Goal: Task Accomplishment & Management: Manage account settings

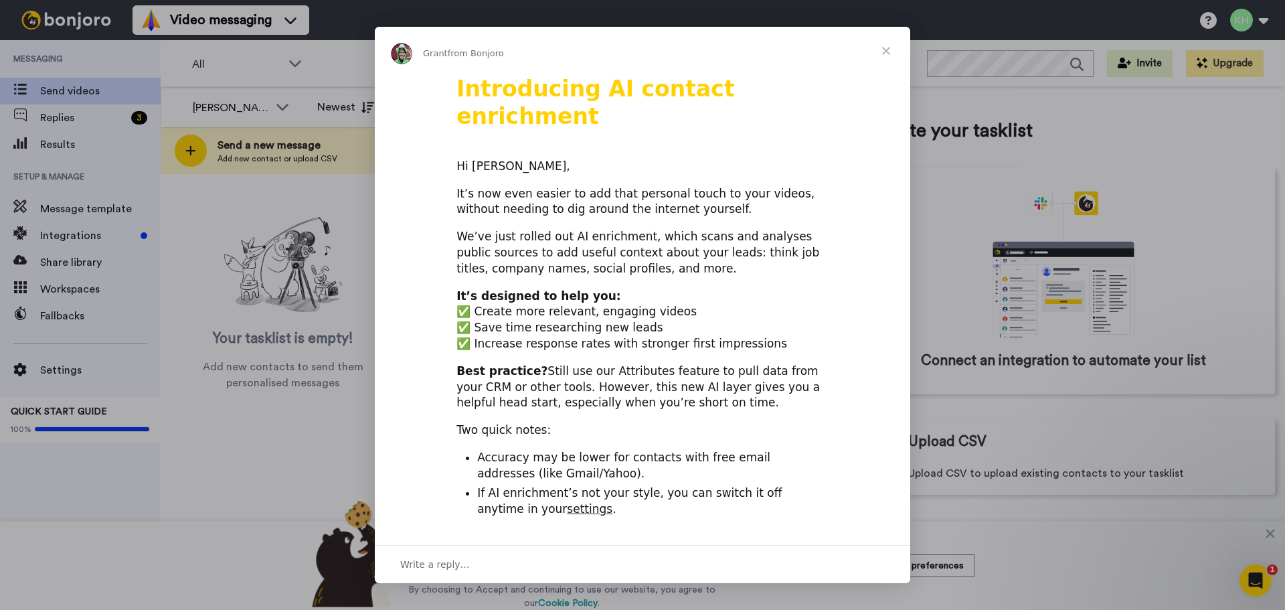
click at [884, 54] on span "Close" at bounding box center [886, 51] width 48 height 48
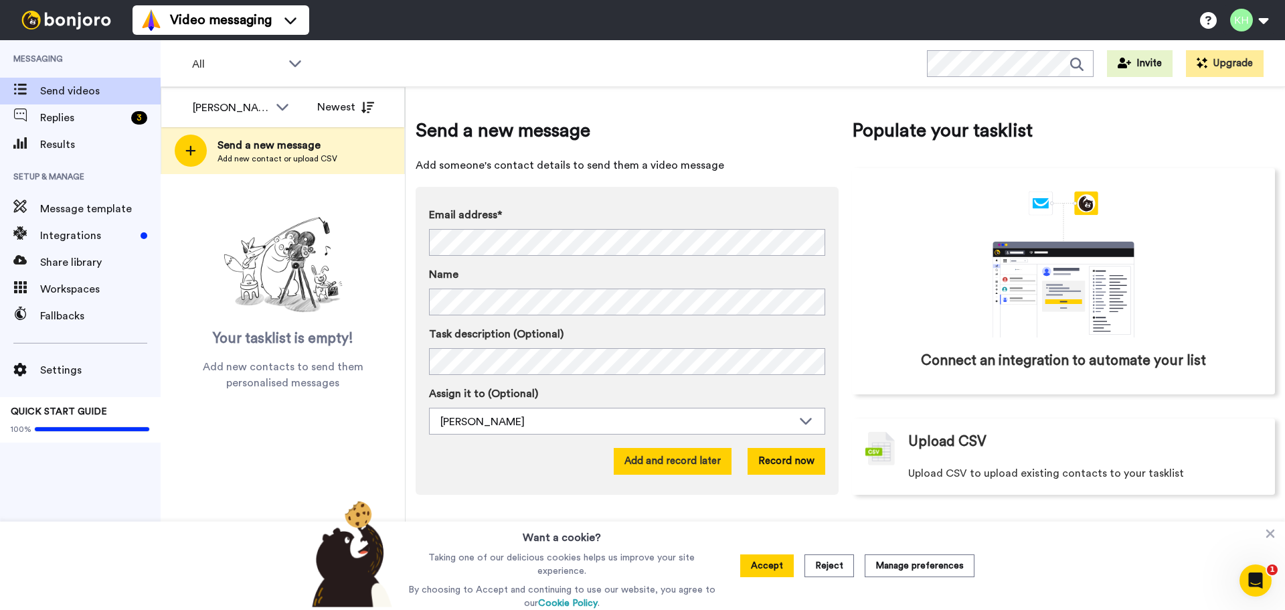
click at [658, 469] on button "Add and record later" at bounding box center [673, 461] width 118 height 27
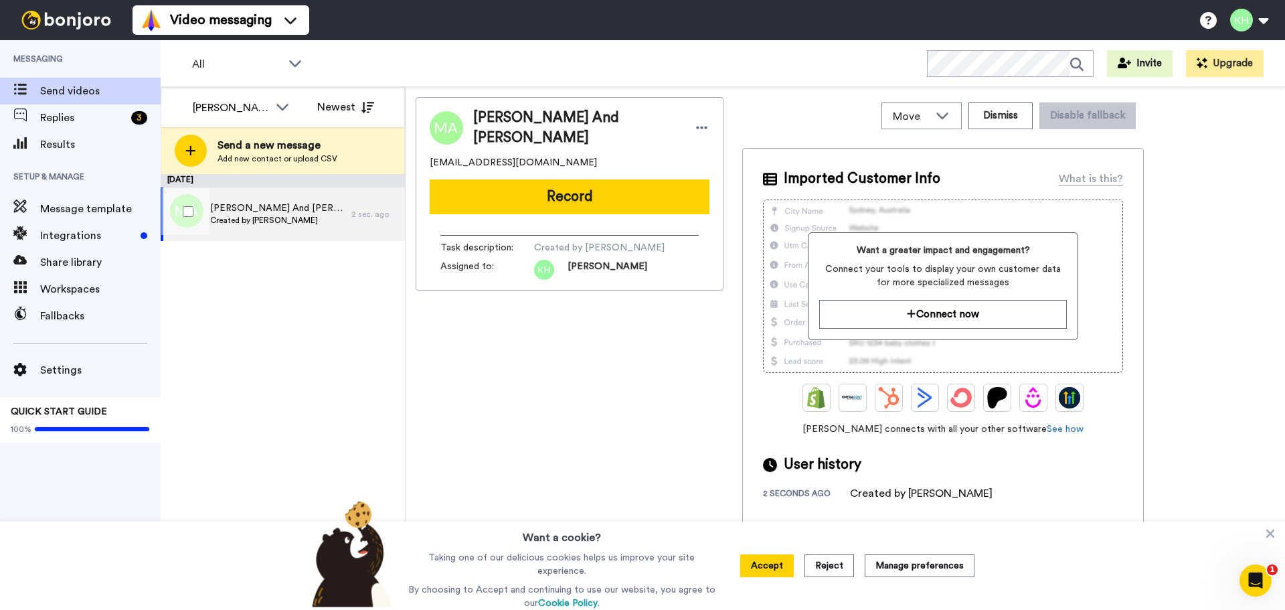
click at [309, 221] on span "Created by [PERSON_NAME]" at bounding box center [277, 220] width 135 height 11
click at [696, 127] on icon at bounding box center [701, 128] width 11 height 3
click at [668, 147] on icon at bounding box center [668, 147] width 11 height 11
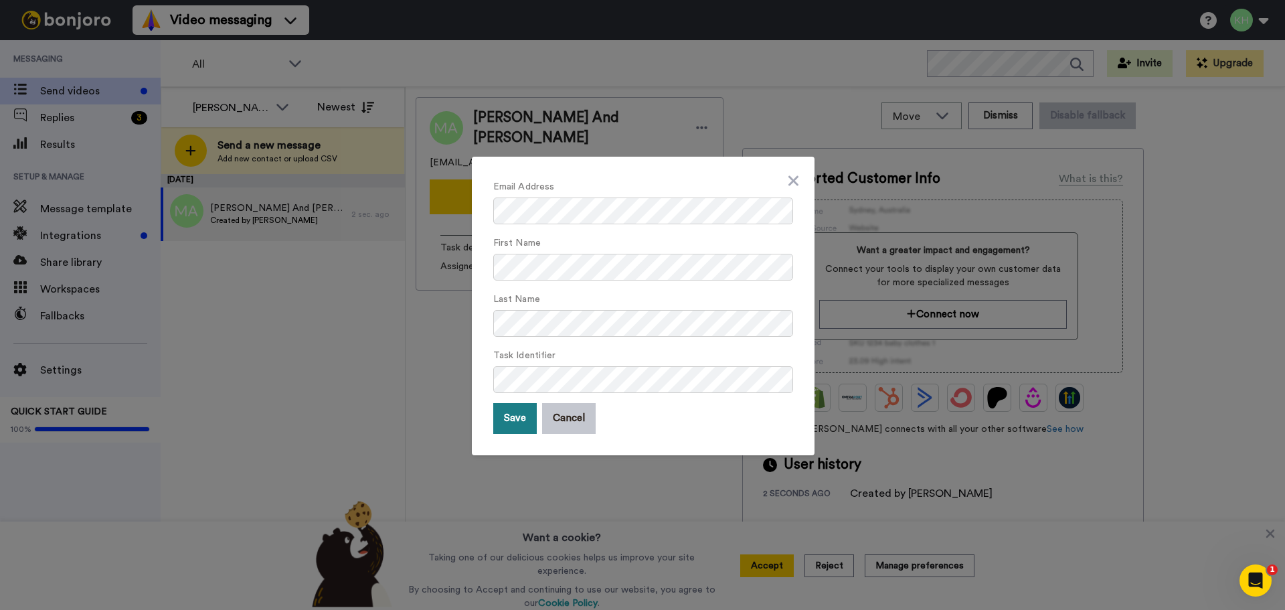
click at [509, 424] on button "Save" at bounding box center [515, 418] width 44 height 31
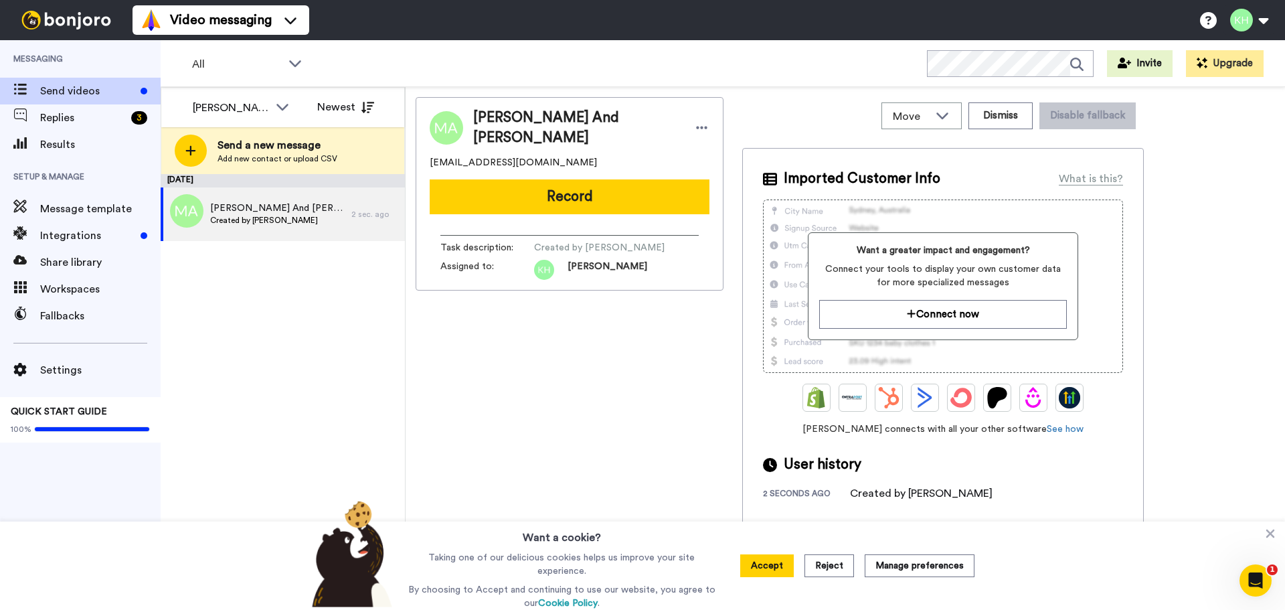
click at [279, 287] on div "[DATE] [PERSON_NAME] And [PERSON_NAME] Created by [PERSON_NAME] 2 sec. ago" at bounding box center [283, 392] width 244 height 436
click at [86, 198] on div "Message template" at bounding box center [80, 209] width 161 height 27
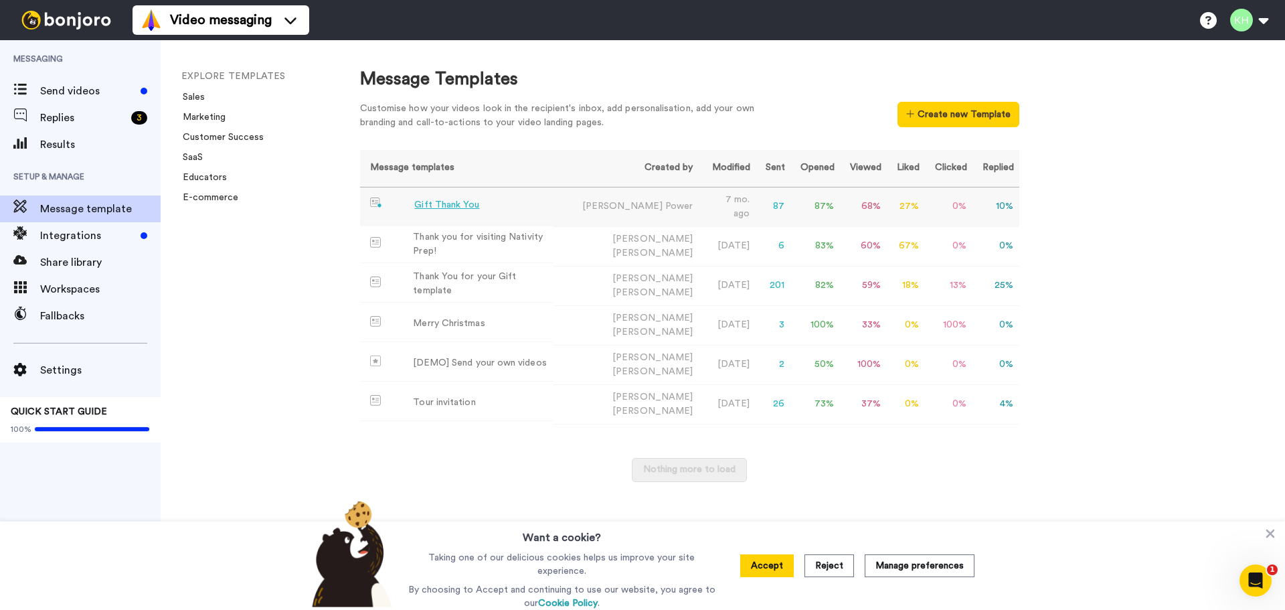
click at [491, 210] on td "Gift Thank You" at bounding box center [456, 205] width 193 height 37
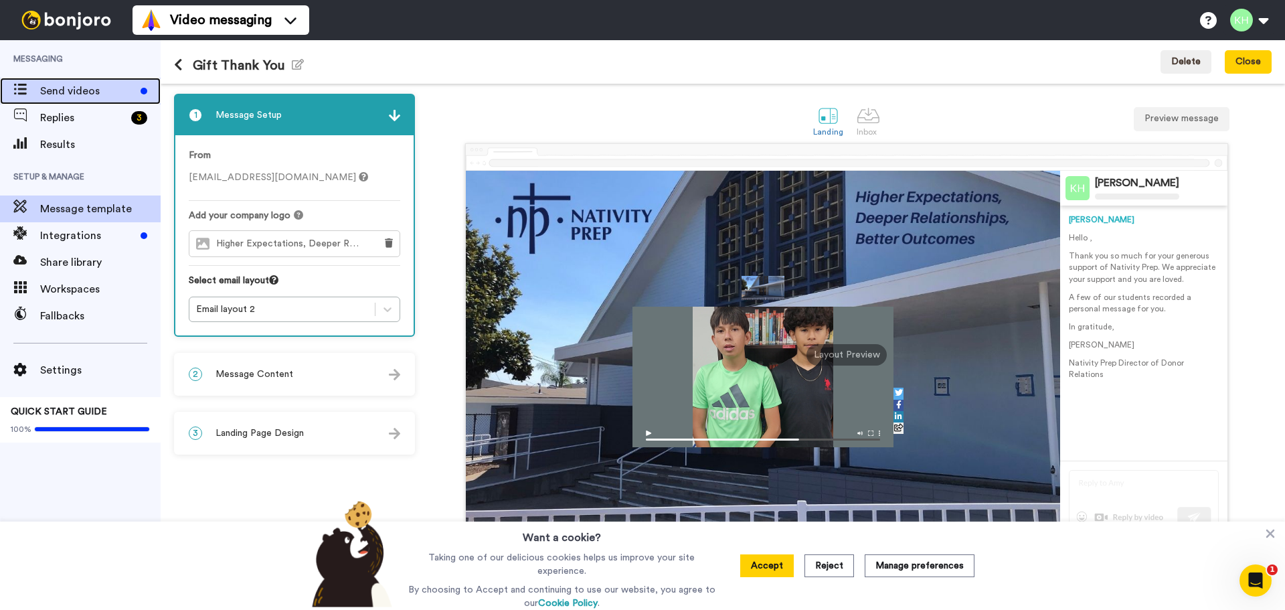
click at [86, 97] on span "Send videos" at bounding box center [87, 91] width 95 height 16
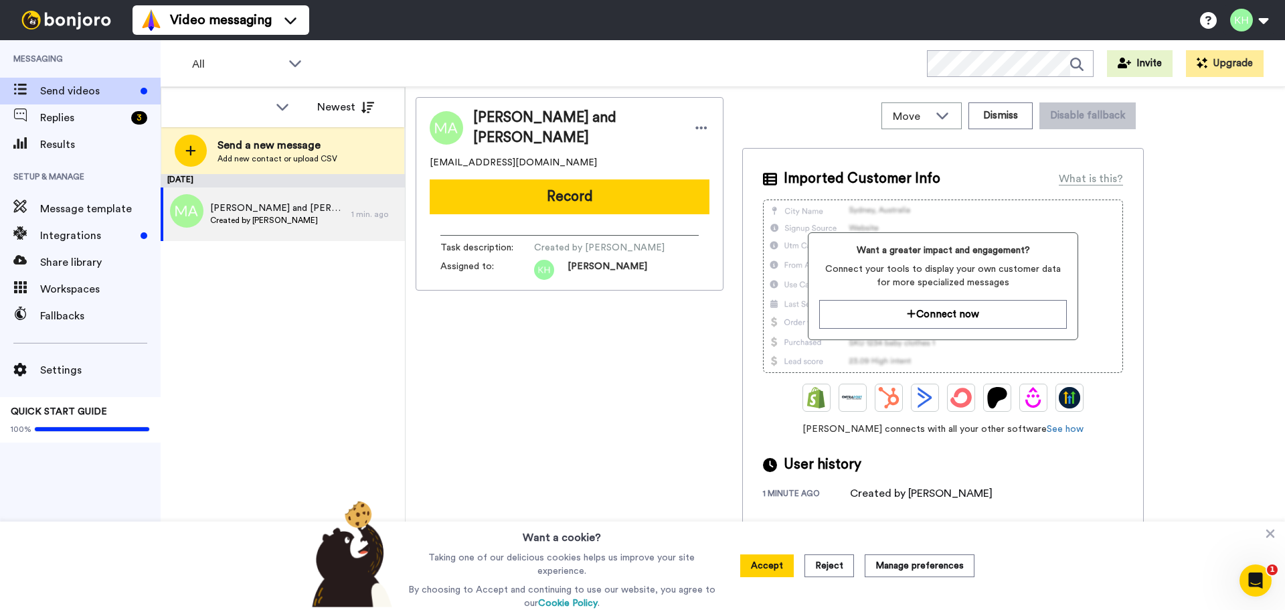
click at [285, 107] on icon at bounding box center [283, 107] width 12 height 7
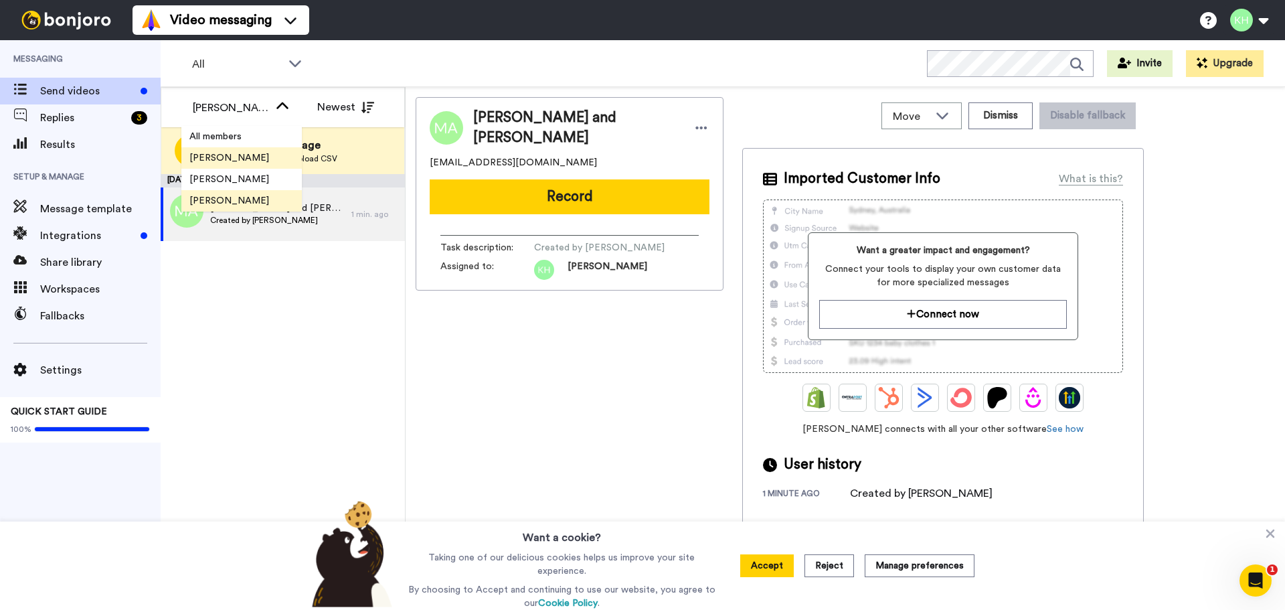
click at [250, 197] on li "[PERSON_NAME]" at bounding box center [241, 200] width 121 height 21
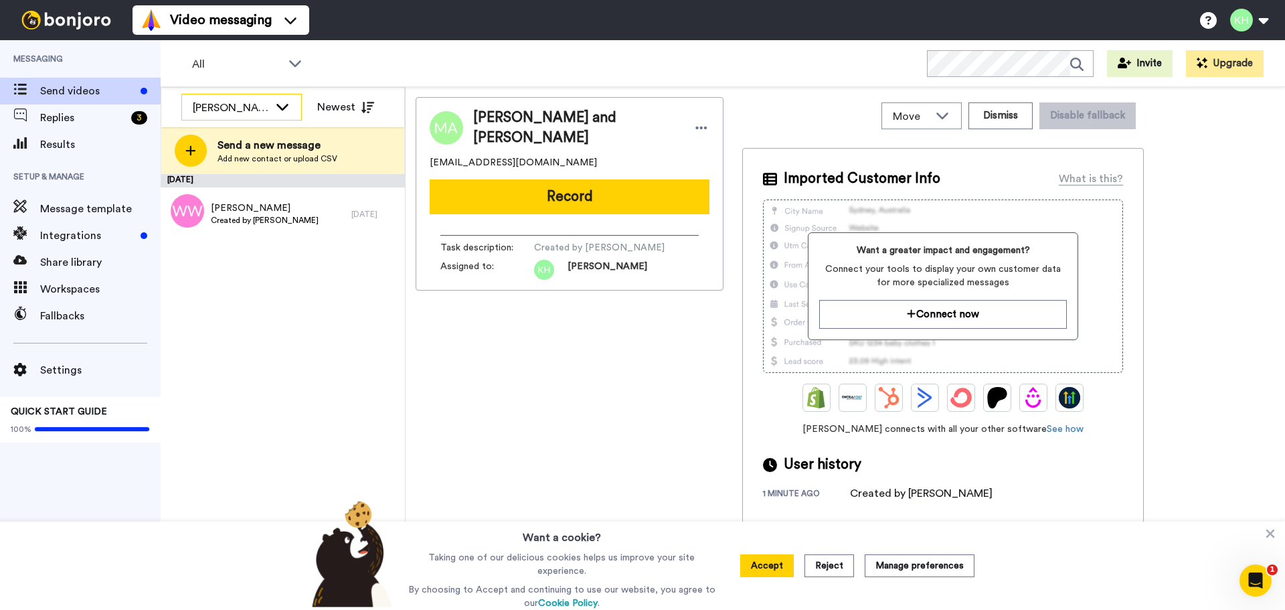
click at [287, 103] on icon at bounding box center [283, 106] width 16 height 13
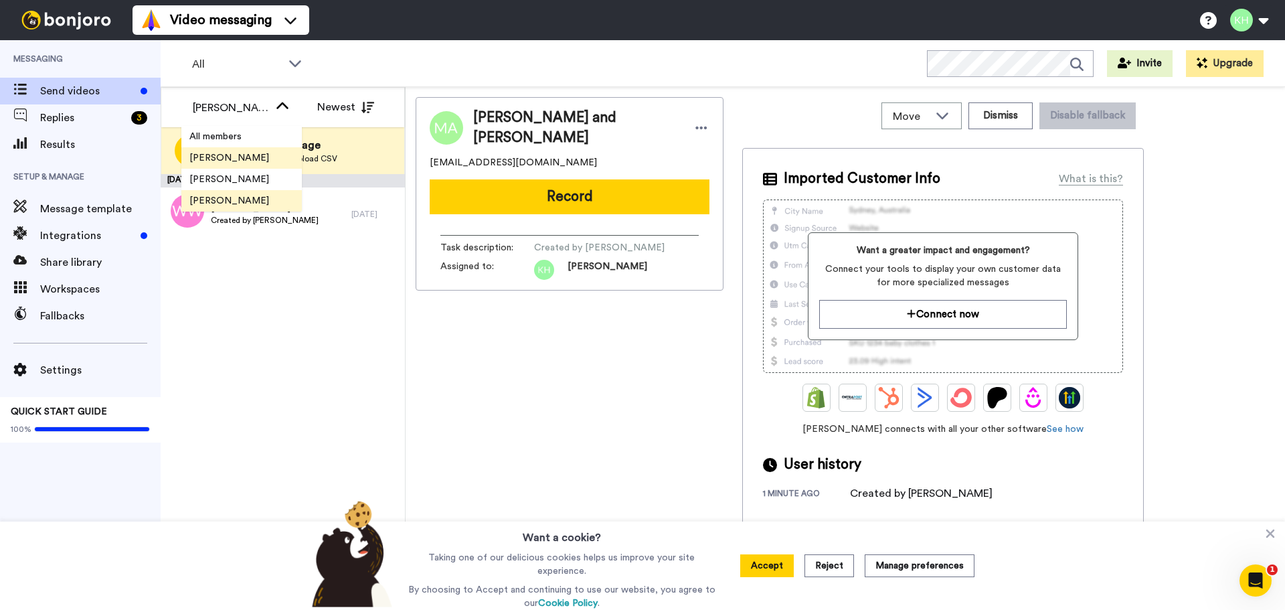
click at [253, 165] on li "[PERSON_NAME]" at bounding box center [241, 157] width 121 height 21
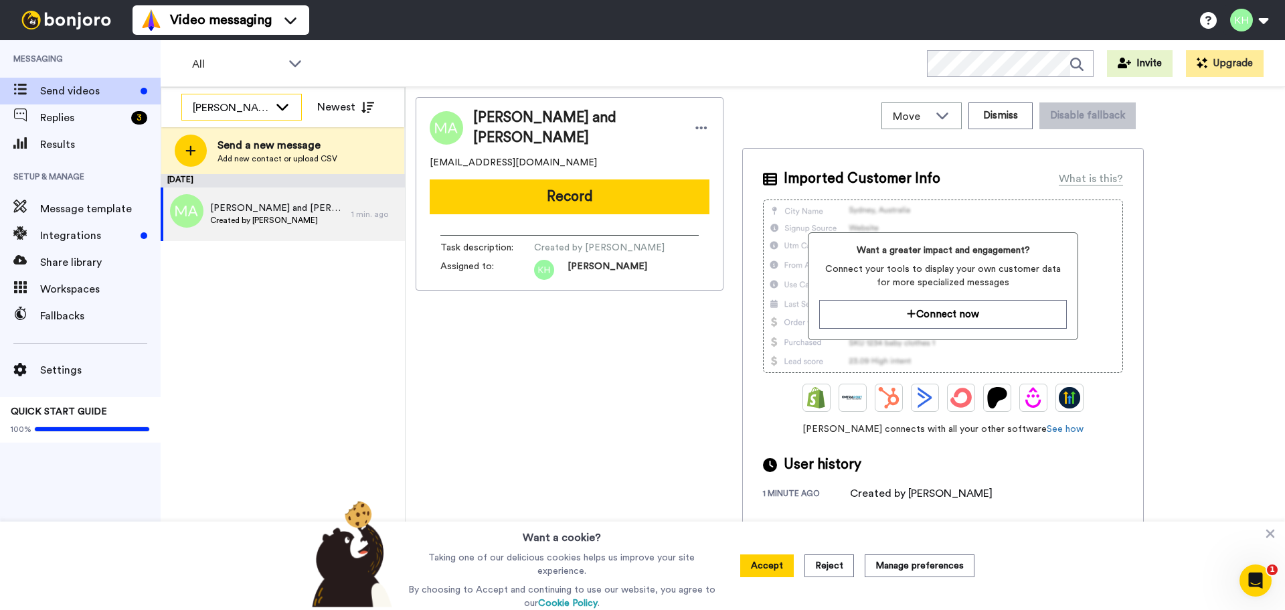
click at [281, 105] on icon at bounding box center [283, 106] width 16 height 13
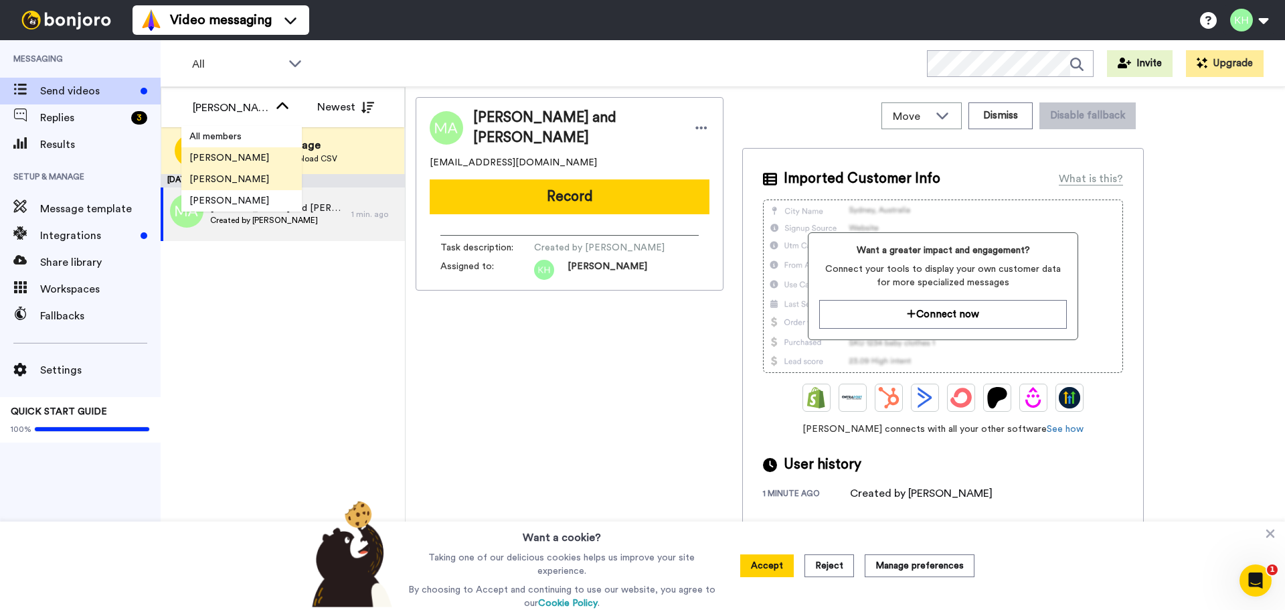
click at [254, 178] on li "[PERSON_NAME]" at bounding box center [241, 179] width 121 height 21
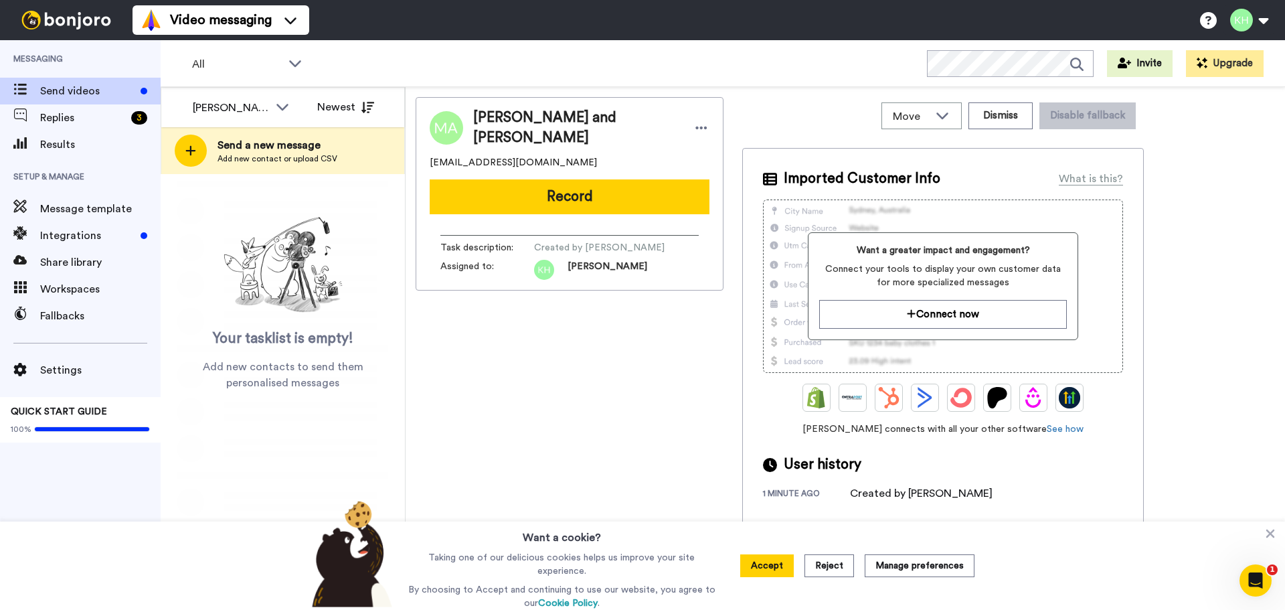
click at [282, 107] on icon at bounding box center [283, 106] width 16 height 13
click at [244, 155] on span "[PERSON_NAME]" at bounding box center [229, 157] width 96 height 13
